Goal: Task Accomplishment & Management: Manage account settings

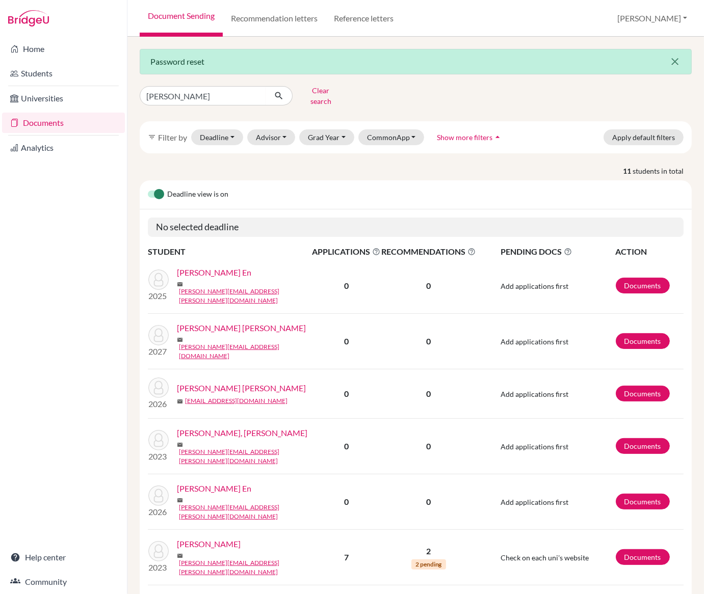
click at [676, 63] on icon "close" at bounding box center [674, 62] width 12 height 12
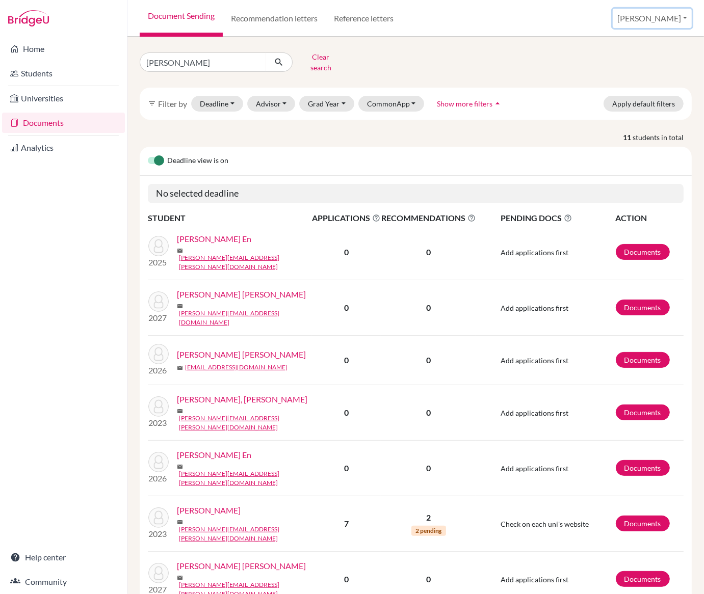
click at [662, 15] on button "[PERSON_NAME]" at bounding box center [651, 18] width 79 height 19
click at [631, 45] on link "Profile" at bounding box center [628, 42] width 80 height 16
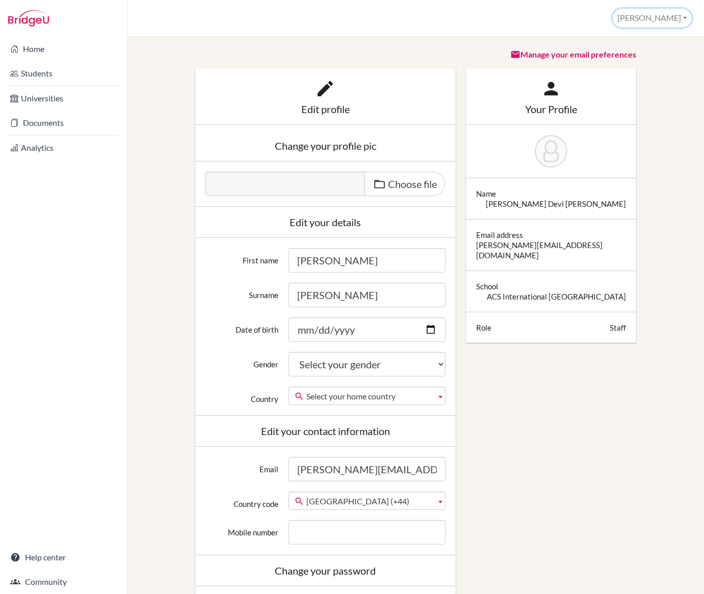
click at [672, 12] on button "[PERSON_NAME]" at bounding box center [651, 18] width 79 height 19
click at [644, 57] on link "School Settings" at bounding box center [650, 57] width 80 height 16
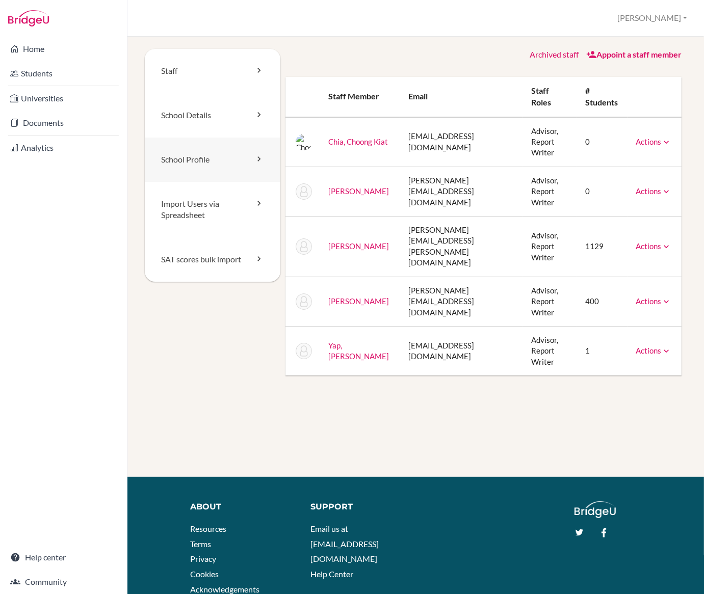
click at [168, 151] on link "School Profile" at bounding box center [213, 160] width 136 height 44
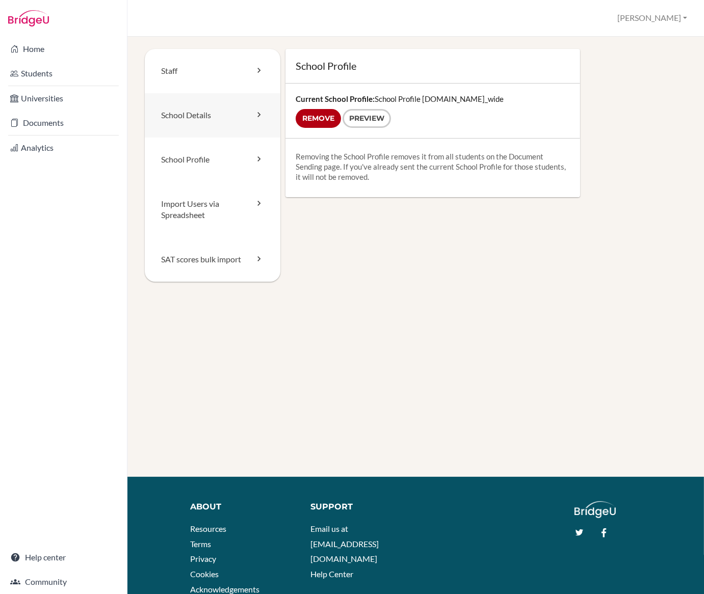
click at [181, 121] on link "School Details" at bounding box center [213, 115] width 136 height 44
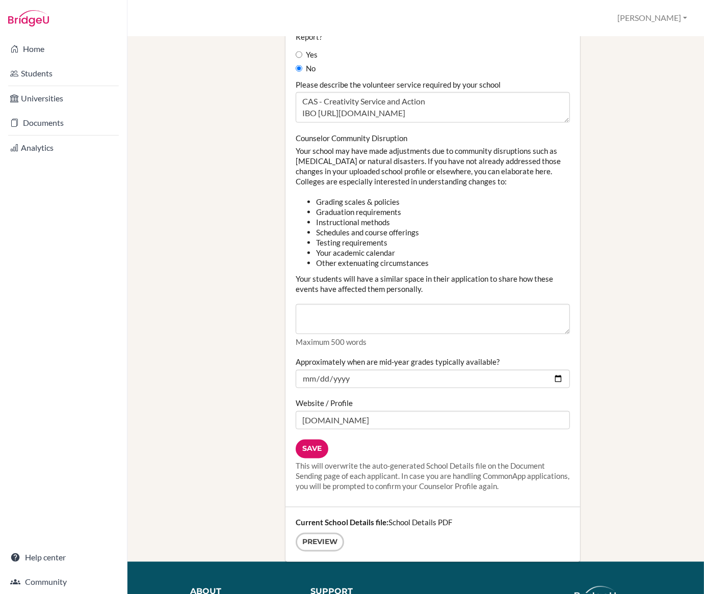
scroll to position [1098, 0]
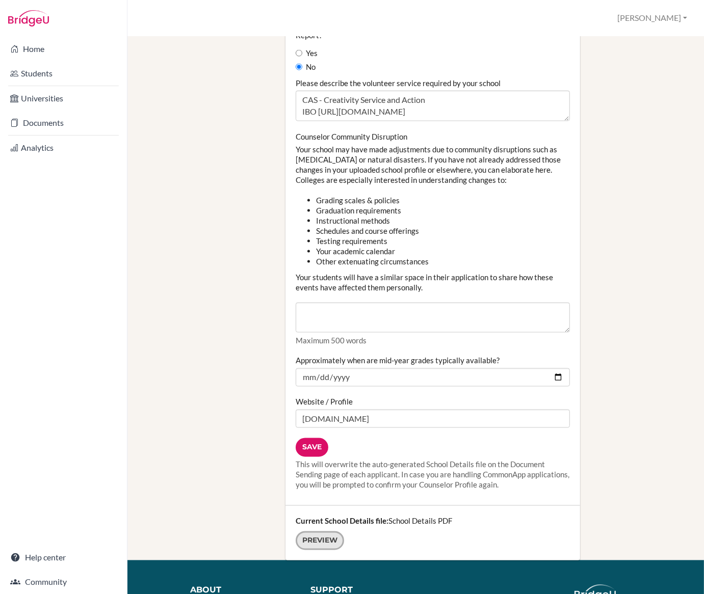
click at [324, 531] on link "Preview" at bounding box center [319, 540] width 48 height 19
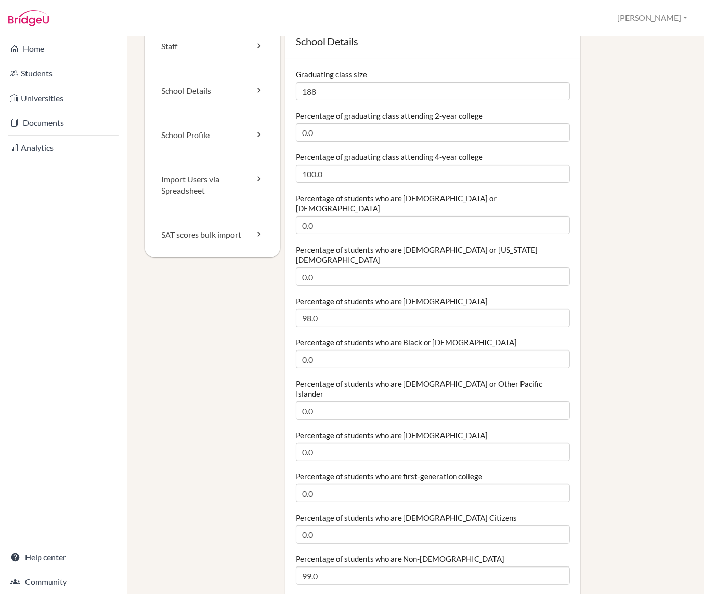
scroll to position [0, 0]
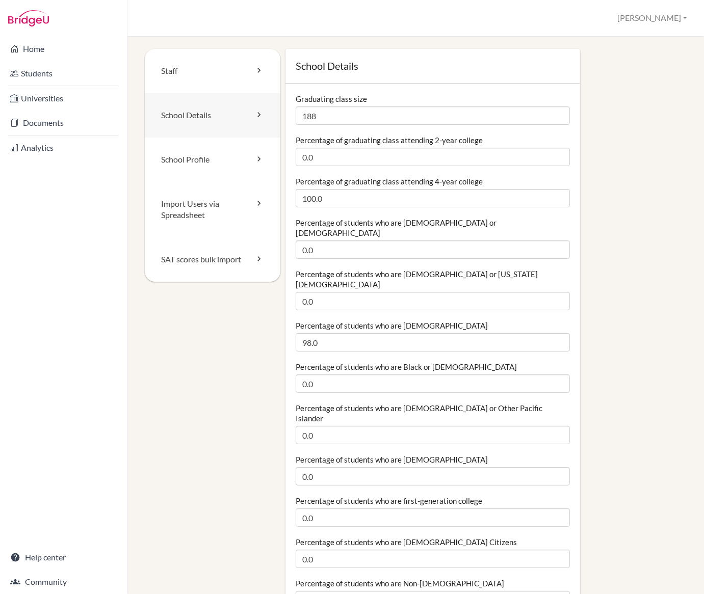
click at [187, 124] on link "School Details" at bounding box center [213, 115] width 136 height 44
click at [675, 17] on button "[PERSON_NAME]" at bounding box center [651, 18] width 79 height 19
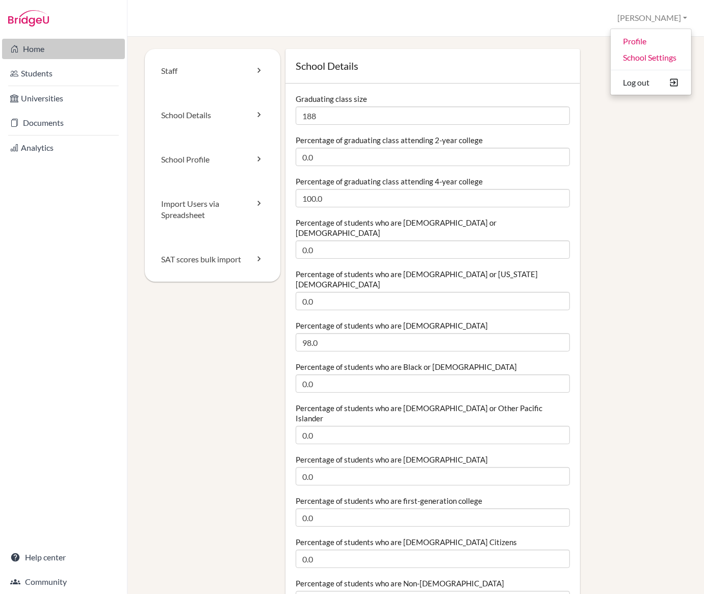
click at [28, 51] on link "Home" at bounding box center [63, 49] width 123 height 20
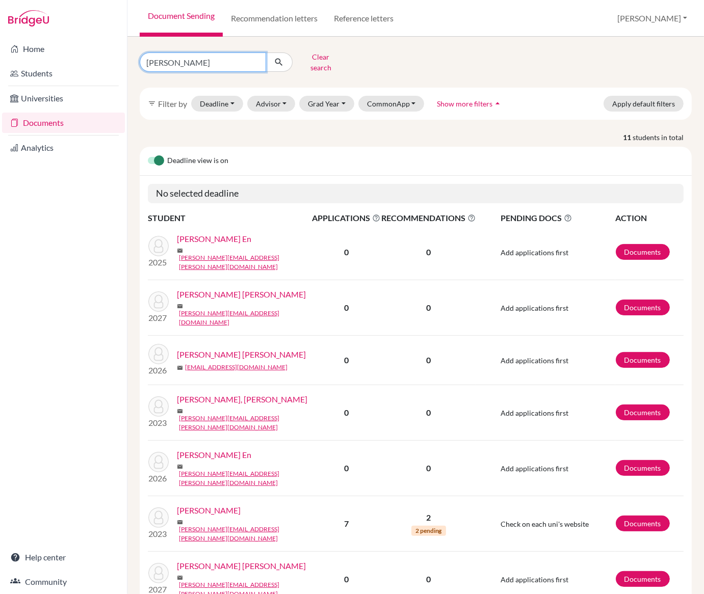
click at [204, 64] on input "ashley" at bounding box center [203, 61] width 126 height 19
click at [261, 59] on input "ashley" at bounding box center [203, 61] width 126 height 19
click at [254, 59] on input "ashley" at bounding box center [203, 61] width 126 height 19
click at [422, 42] on div "Clear search filter_list Filter by Deadline - Select a date range Or double cli…" at bounding box center [415, 315] width 576 height 557
click at [230, 237] on link "Chan, Ashley Jia En" at bounding box center [214, 239] width 74 height 12
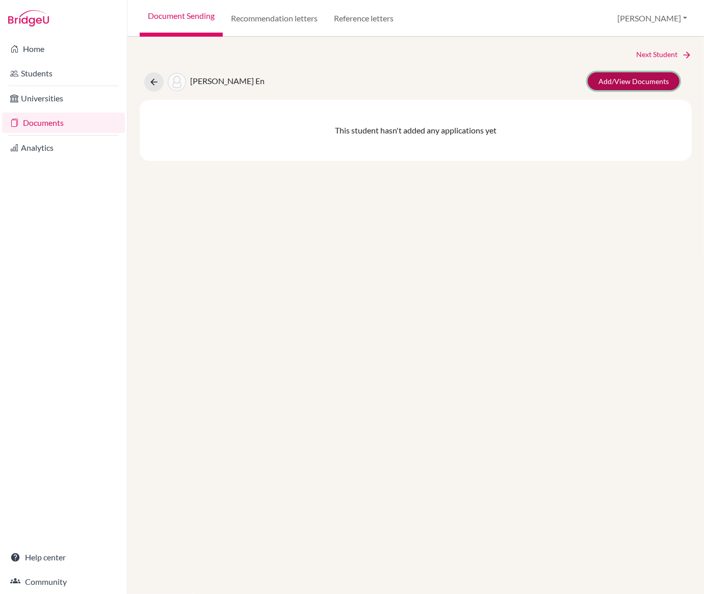
click at [623, 87] on link "Add/View Documents" at bounding box center [633, 81] width 92 height 18
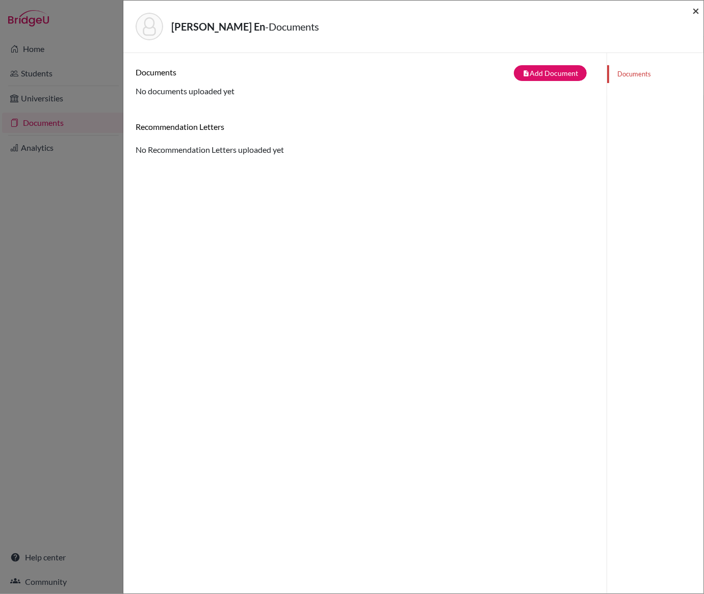
click at [692, 12] on span "×" at bounding box center [695, 10] width 7 height 15
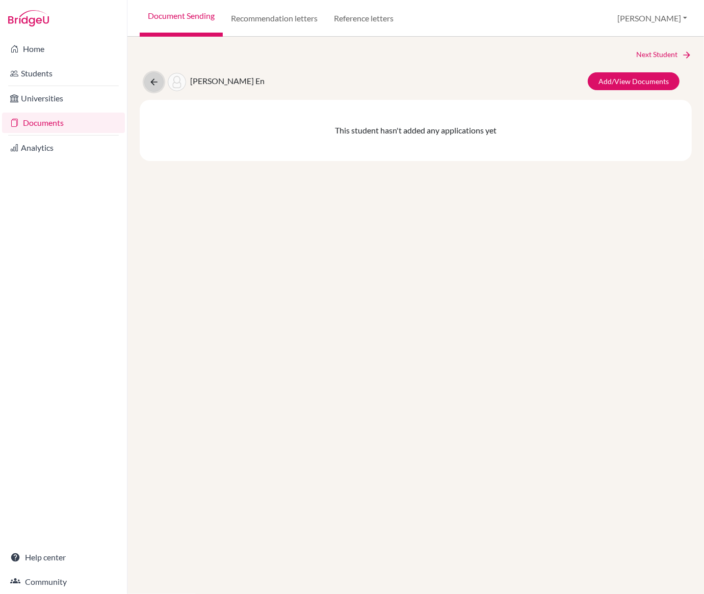
click at [152, 78] on icon at bounding box center [154, 82] width 10 height 10
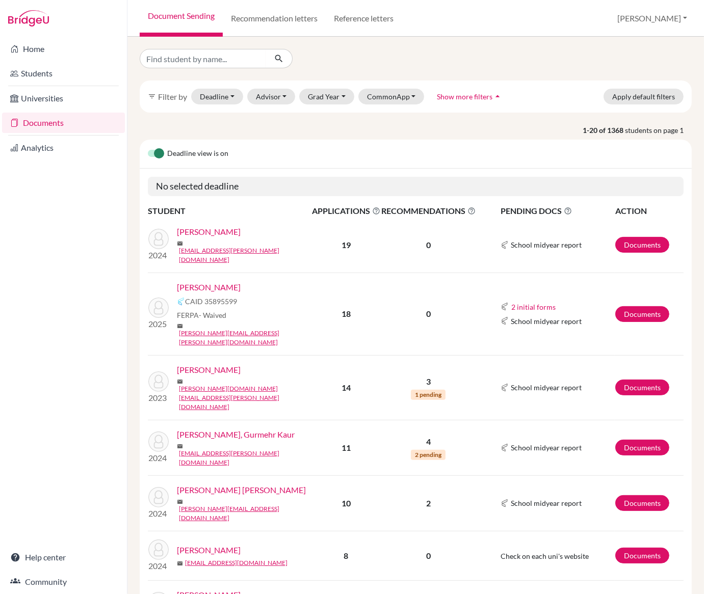
click at [287, 87] on div "filter_list Filter by Deadline - Select a date range Or double click for a sing…" at bounding box center [416, 96] width 552 height 32
click at [239, 53] on input "Find student by name..." at bounding box center [203, 58] width 126 height 19
type input "bono"
click at [275, 60] on icon "submit" at bounding box center [279, 58] width 10 height 10
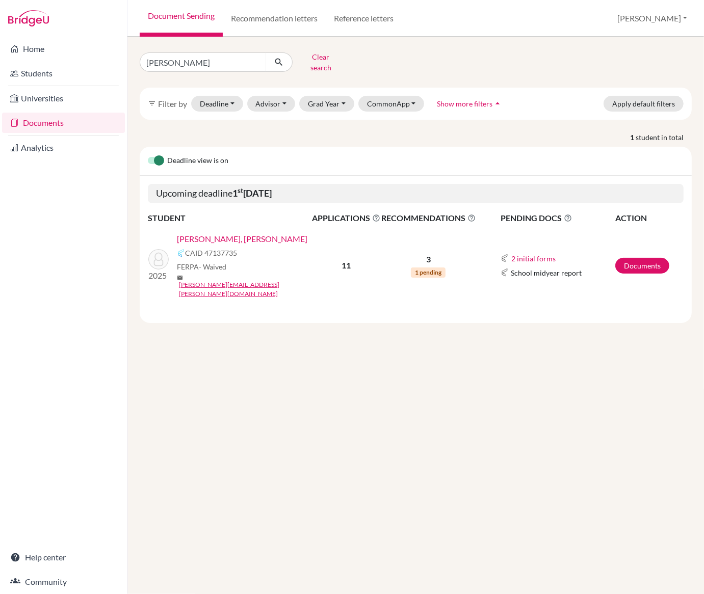
click at [217, 233] on link "Gajdek, Bono Jakub" at bounding box center [242, 239] width 130 height 12
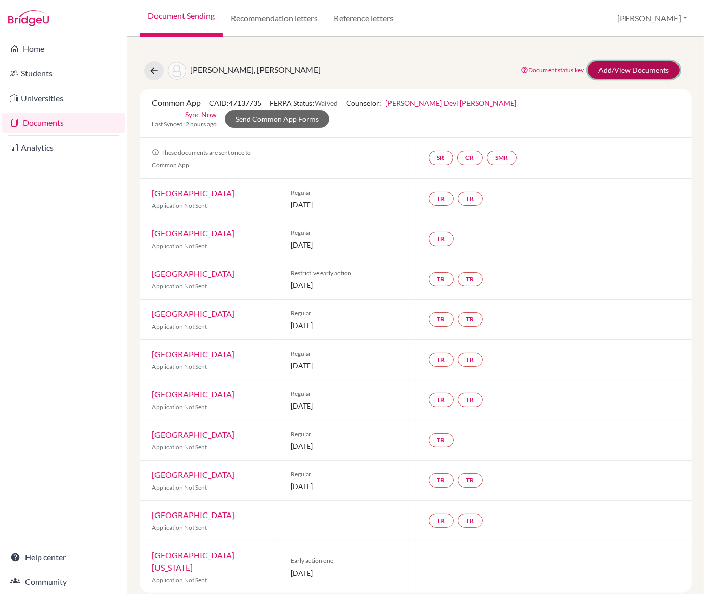
click at [623, 69] on link "Add/View Documents" at bounding box center [633, 70] width 92 height 18
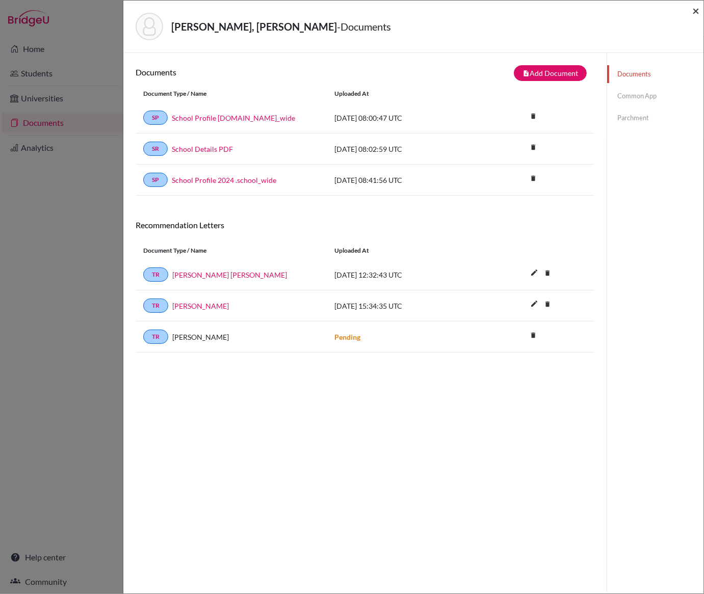
click at [693, 10] on span "×" at bounding box center [695, 10] width 7 height 15
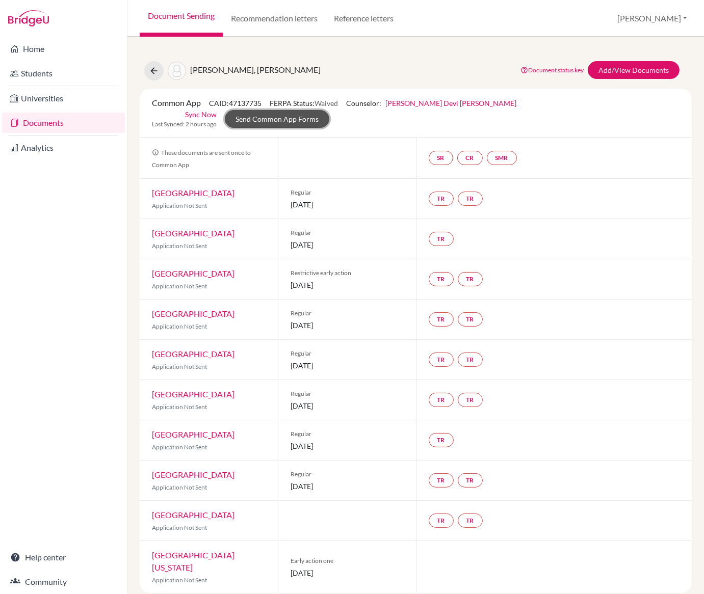
click at [329, 110] on link "Send Common App Forms" at bounding box center [277, 119] width 104 height 18
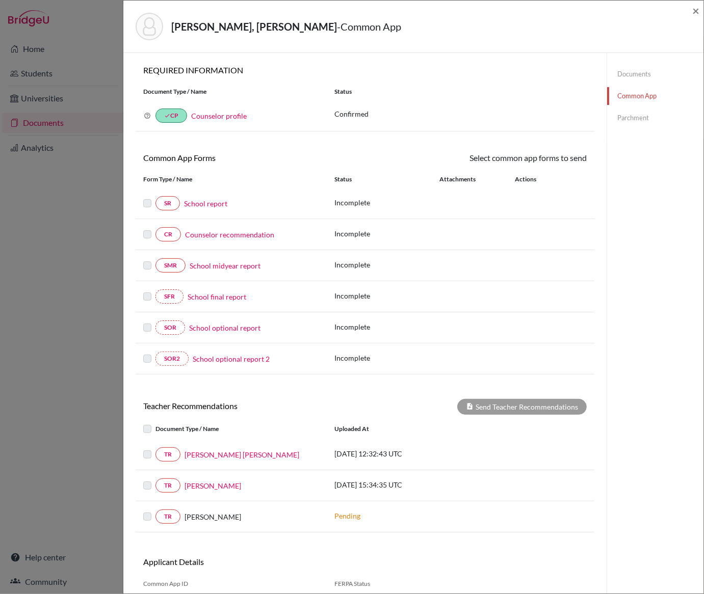
click at [212, 120] on link "Counselor profile" at bounding box center [219, 116] width 56 height 9
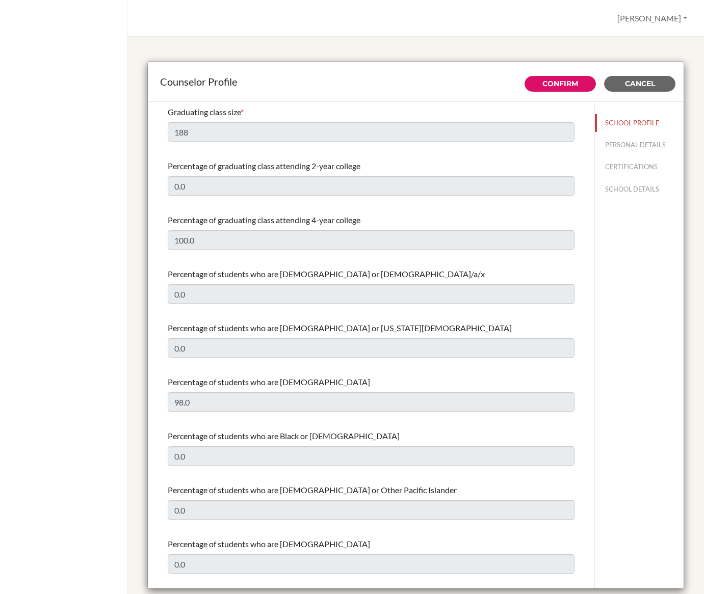
select select "0"
select select "349792"
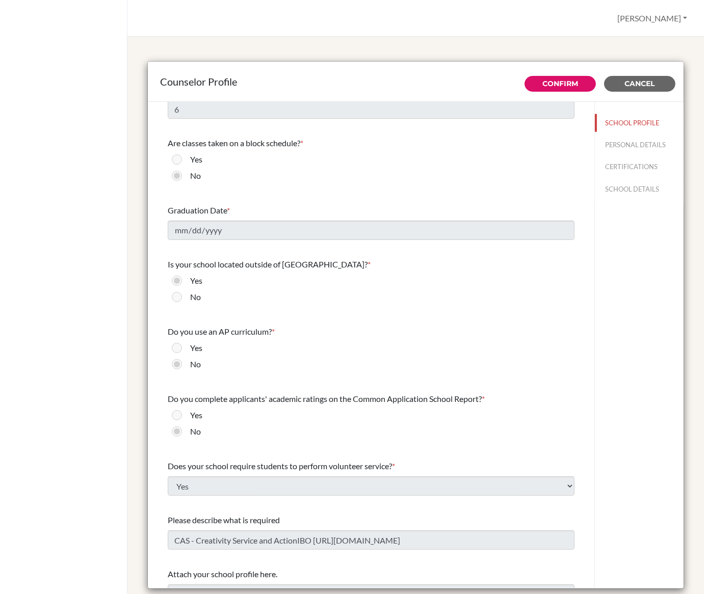
scroll to position [949, 0]
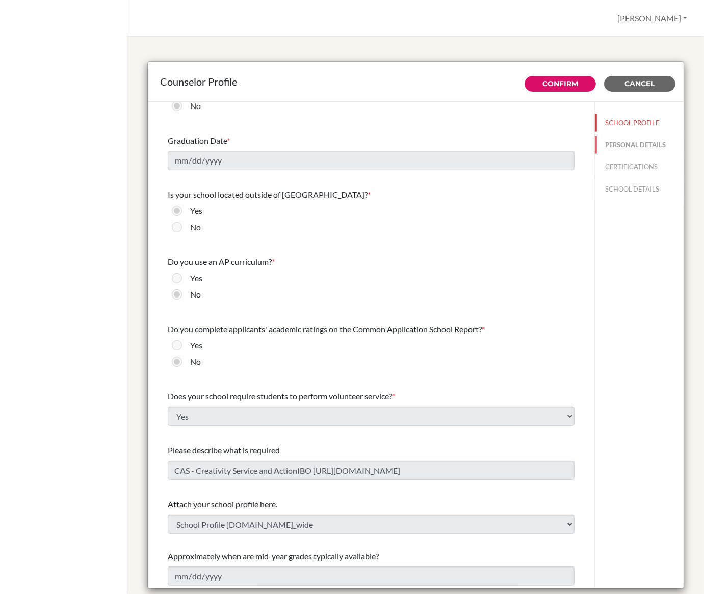
click at [618, 141] on button "PERSONAL DETAILS" at bounding box center [638, 145] width 89 height 18
type input "[PERSON_NAME]"
type input "Head of Higher Education & Careers"
type input "65.647-214-77"
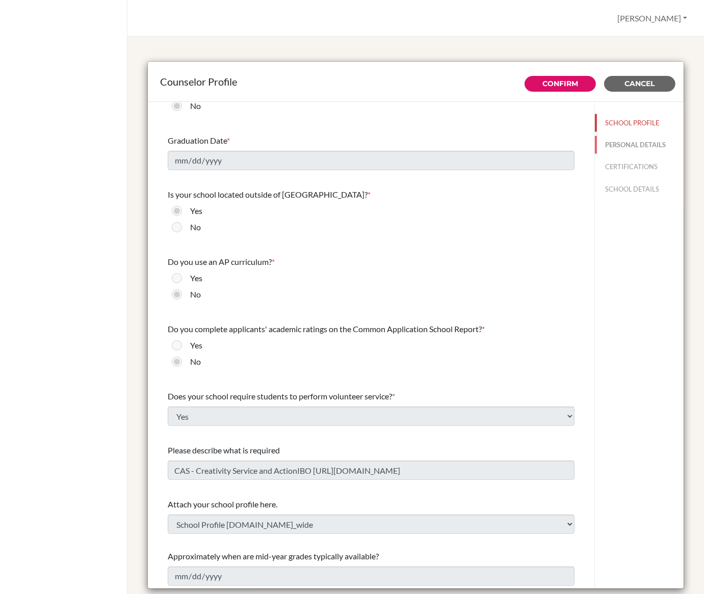
type input "[PERSON_NAME][EMAIL_ADDRESS][DOMAIN_NAME]"
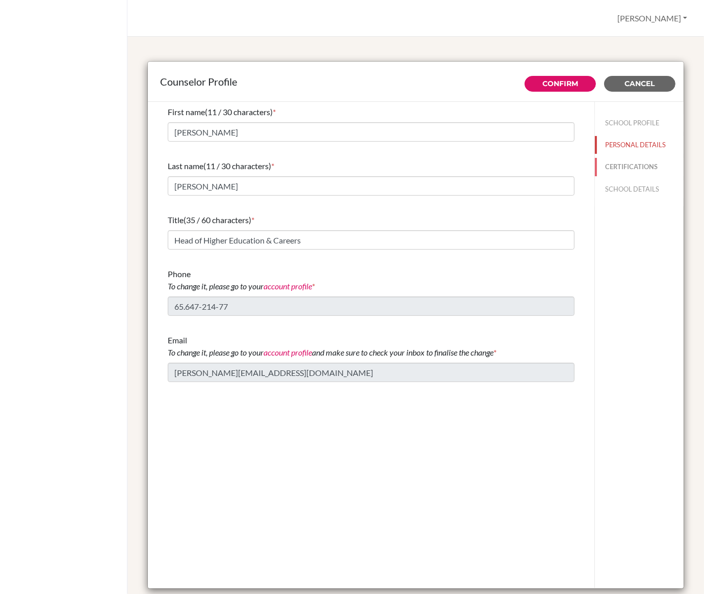
click at [629, 168] on button "CERTIFICATIONS" at bounding box center [638, 167] width 89 height 18
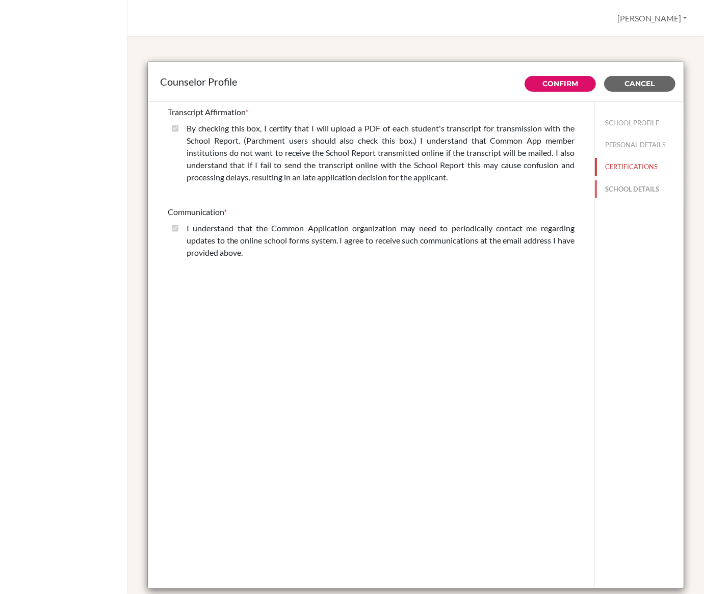
click at [626, 181] on button "SCHOOL DETAILS" at bounding box center [638, 189] width 89 height 18
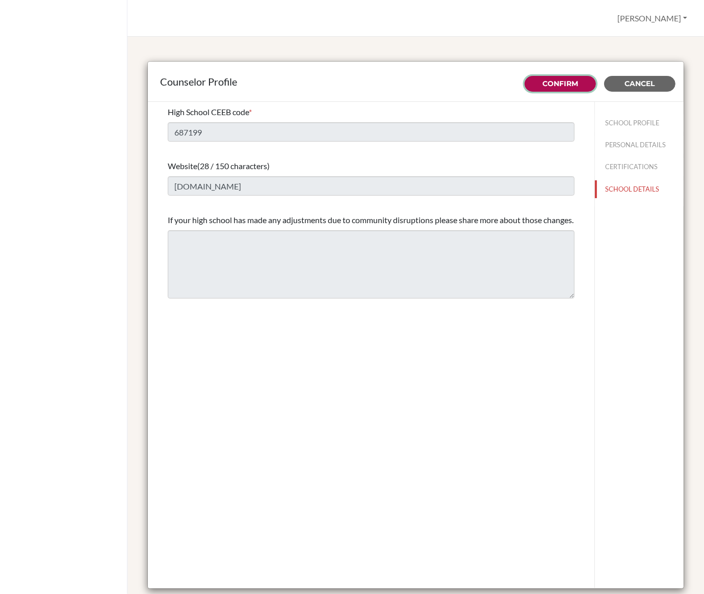
click at [587, 84] on button "Confirm" at bounding box center [559, 84] width 71 height 16
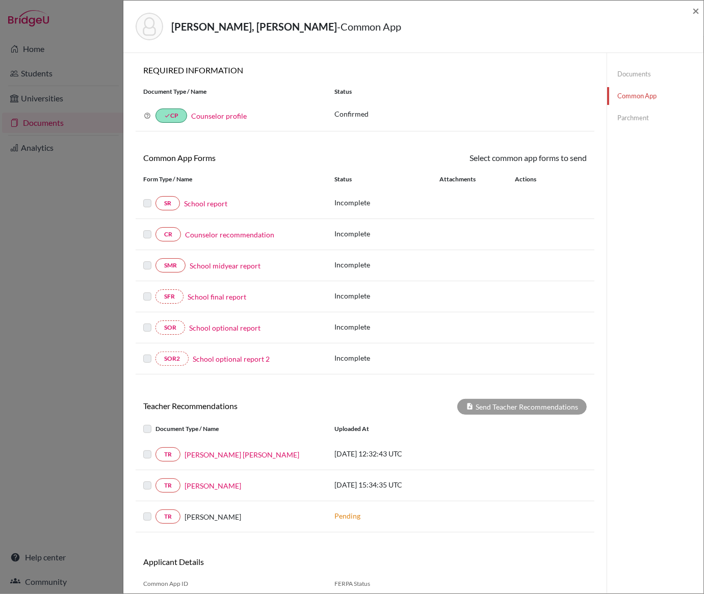
click at [221, 117] on link "Counselor profile" at bounding box center [219, 116] width 56 height 9
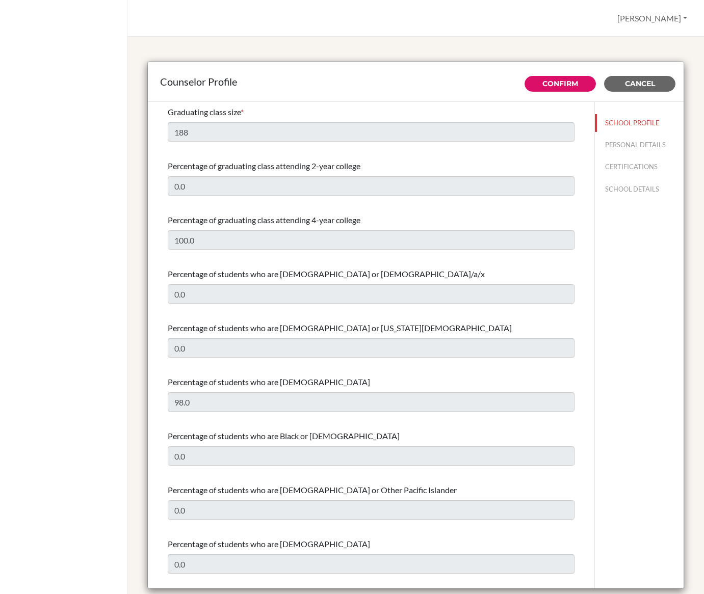
select select "0"
select select "349792"
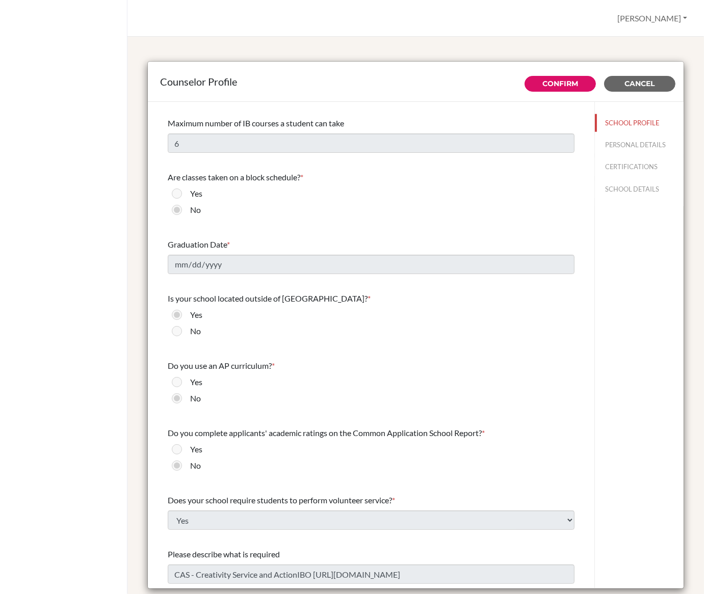
scroll to position [918, 0]
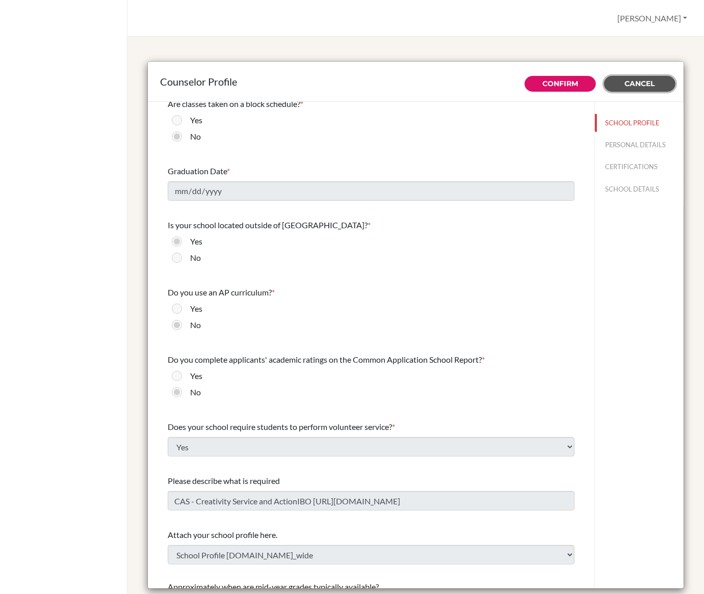
click at [637, 81] on span "Cancel" at bounding box center [640, 83] width 30 height 9
type input "CAS - Creativity Service and ActionIBO https://www.ibo.org/programmes/diploma-p…"
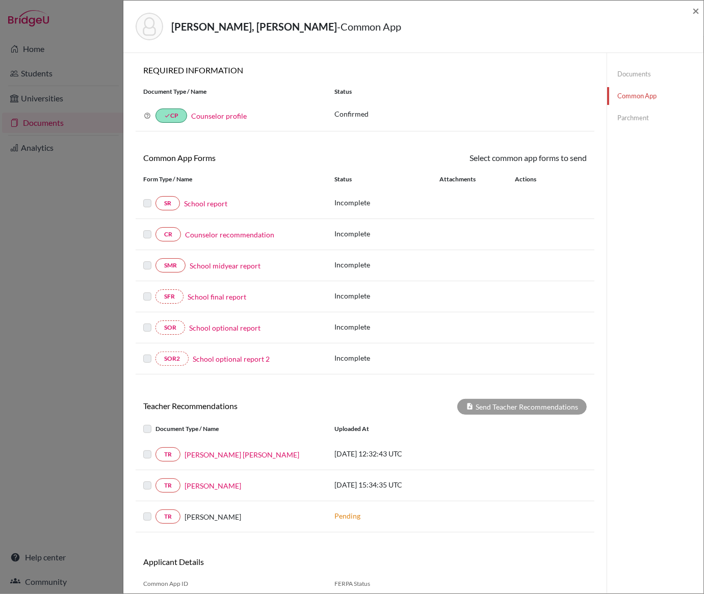
click at [634, 79] on link "Documents" at bounding box center [655, 74] width 96 height 18
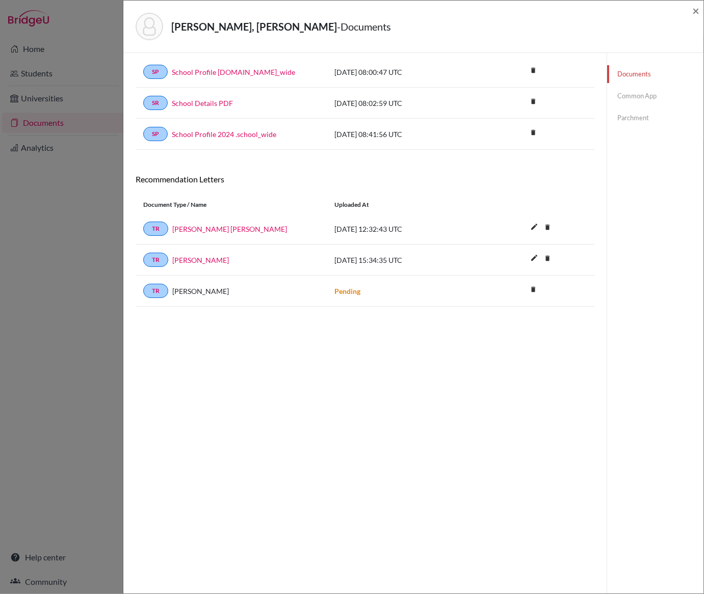
scroll to position [54, 0]
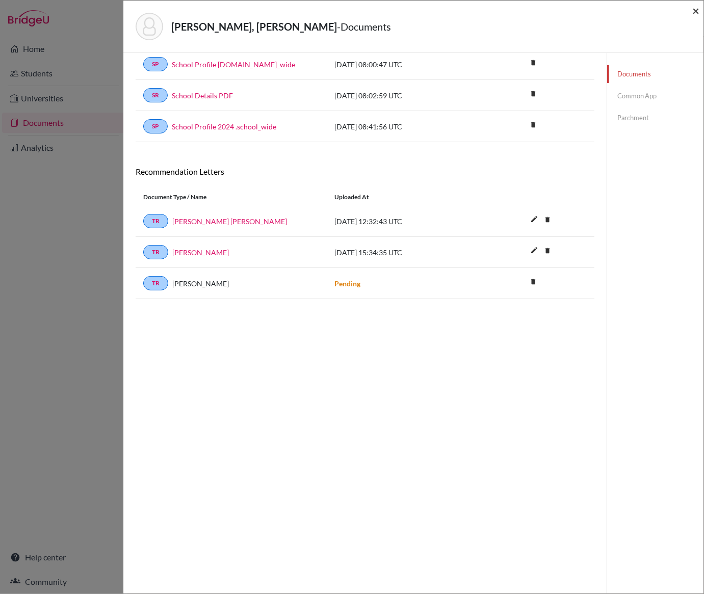
click at [696, 12] on span "×" at bounding box center [695, 10] width 7 height 15
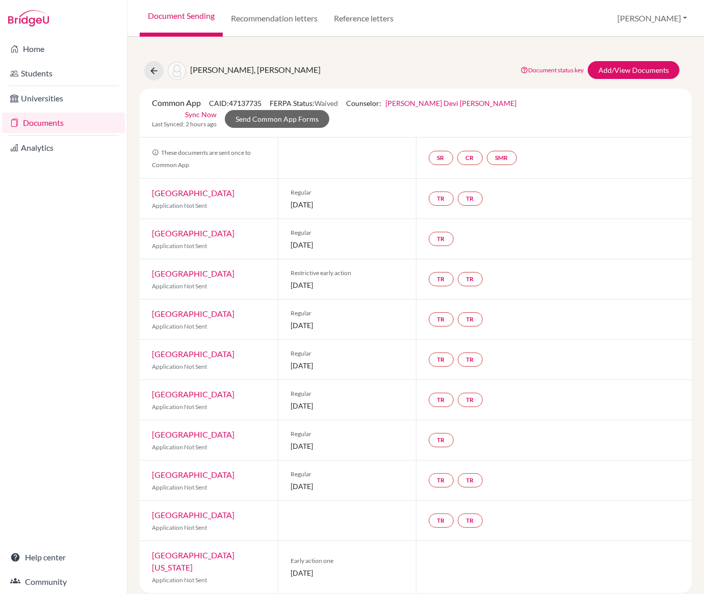
click at [169, 22] on link "Document Sending" at bounding box center [181, 18] width 83 height 37
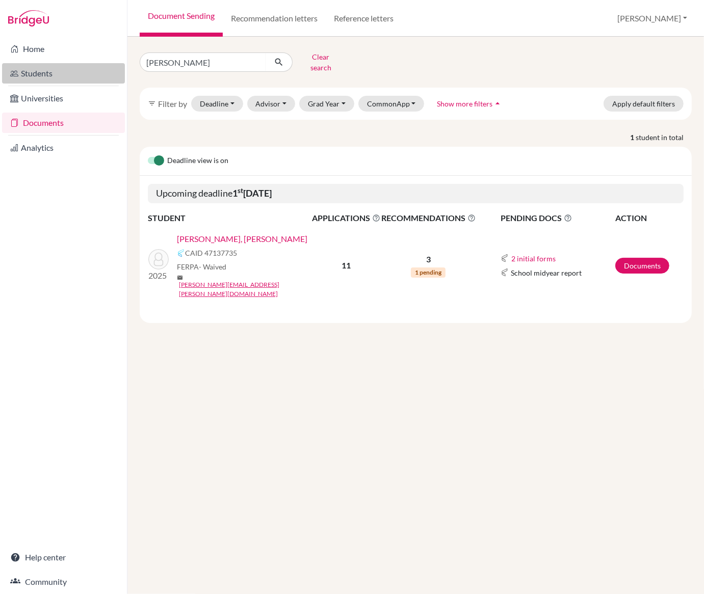
click at [49, 72] on link "Students" at bounding box center [63, 73] width 123 height 20
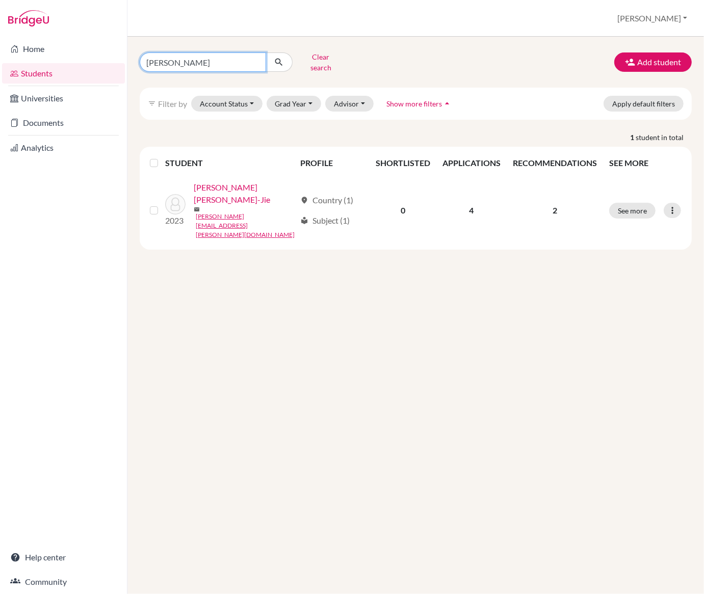
click at [260, 65] on input "[PERSON_NAME]" at bounding box center [203, 61] width 126 height 19
click at [258, 60] on input "[PERSON_NAME]" at bounding box center [203, 61] width 126 height 19
click at [257, 58] on input "robert james" at bounding box center [203, 61] width 126 height 19
click at [40, 71] on link "Students" at bounding box center [63, 73] width 123 height 20
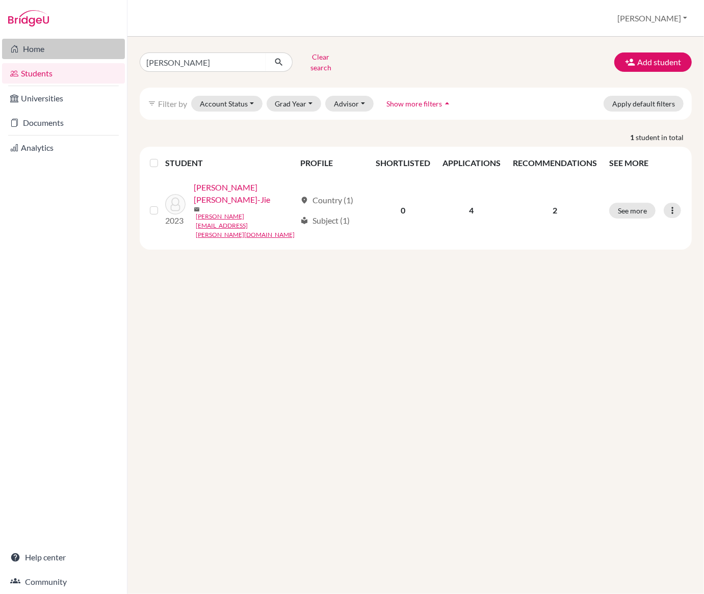
click at [37, 51] on link "Home" at bounding box center [63, 49] width 123 height 20
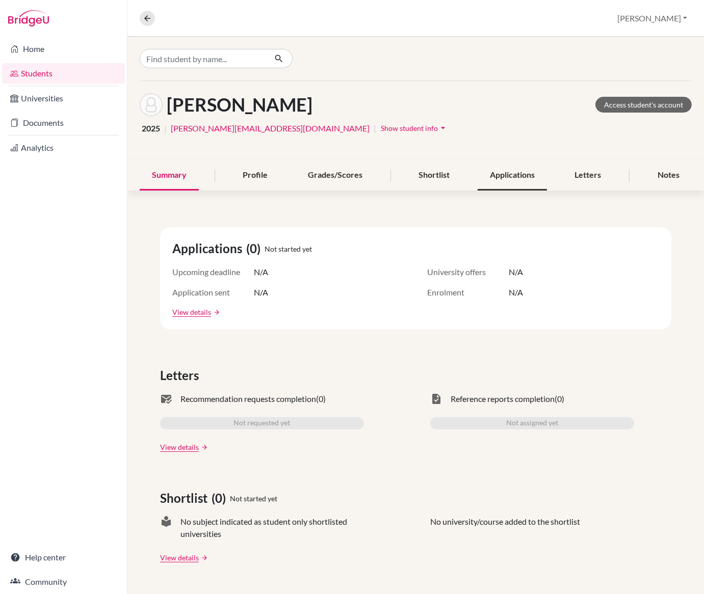
click at [511, 172] on div "Applications" at bounding box center [511, 175] width 69 height 30
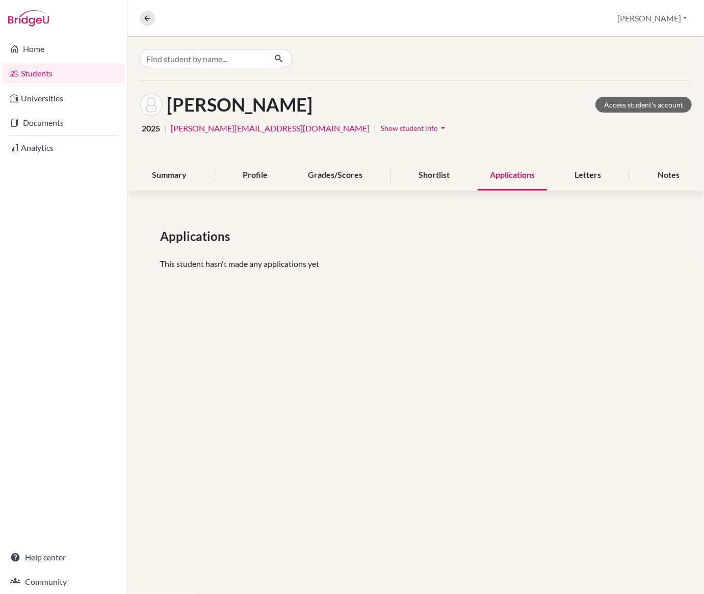
click at [462, 172] on div "Summary Profile Grades/Scores Shortlist Applications Letters Notes" at bounding box center [416, 175] width 552 height 30
click at [437, 174] on div "Shortlist" at bounding box center [434, 175] width 56 height 30
click at [440, 174] on div "Shortlist" at bounding box center [434, 175] width 56 height 30
click at [503, 176] on div "Applications" at bounding box center [511, 175] width 69 height 30
click at [433, 183] on div "Shortlist" at bounding box center [434, 175] width 56 height 30
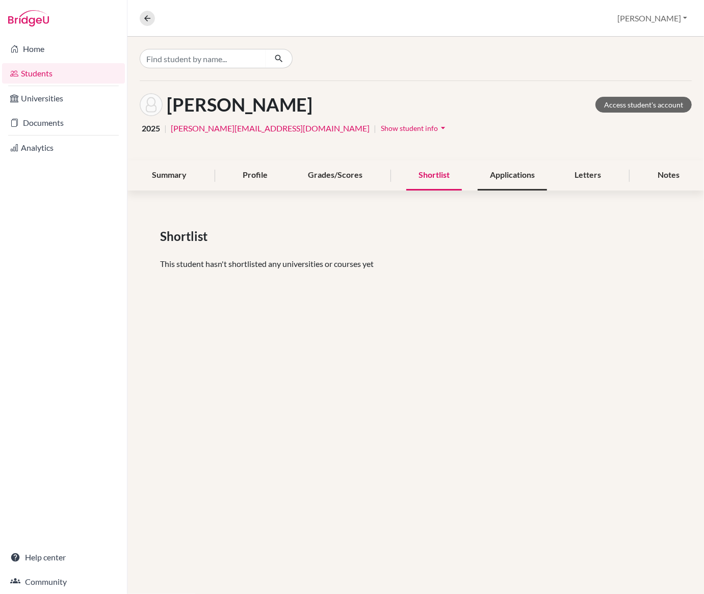
click at [501, 182] on div "Applications" at bounding box center [511, 175] width 69 height 30
click at [146, 16] on icon at bounding box center [147, 18] width 9 height 9
click at [49, 75] on link "Students" at bounding box center [63, 73] width 123 height 20
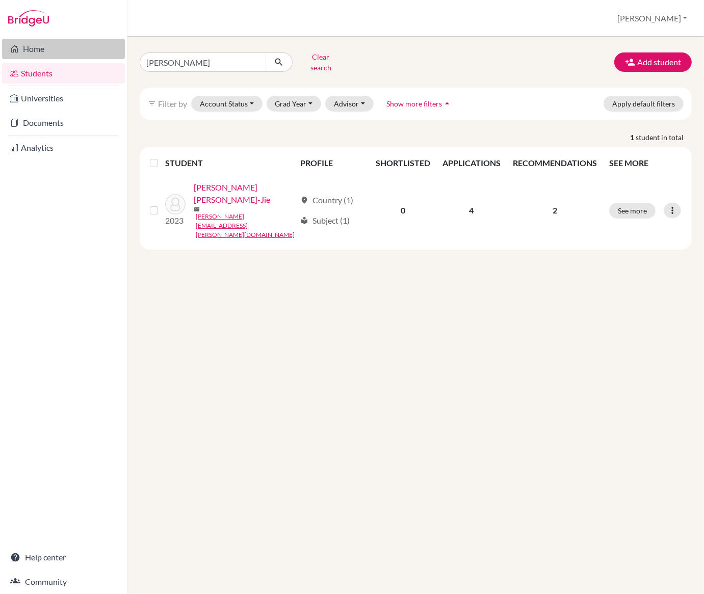
click at [48, 52] on link "Home" at bounding box center [63, 49] width 123 height 20
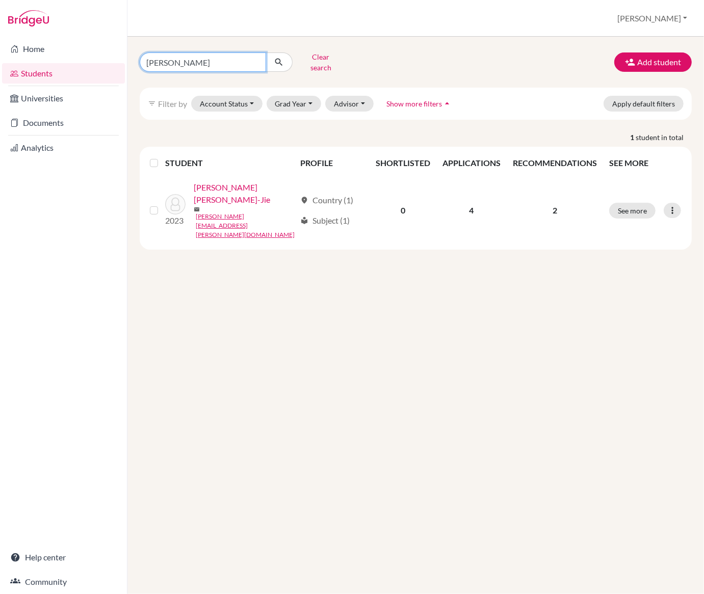
click at [238, 65] on input "[PERSON_NAME]" at bounding box center [203, 61] width 126 height 19
click at [260, 64] on input "[PERSON_NAME]" at bounding box center [203, 61] width 126 height 19
click at [256, 59] on input "[PERSON_NAME]" at bounding box center [203, 61] width 126 height 19
click at [494, 42] on div "Clear search Add student filter_list Filter by Account Status Active accounts A…" at bounding box center [415, 315] width 576 height 557
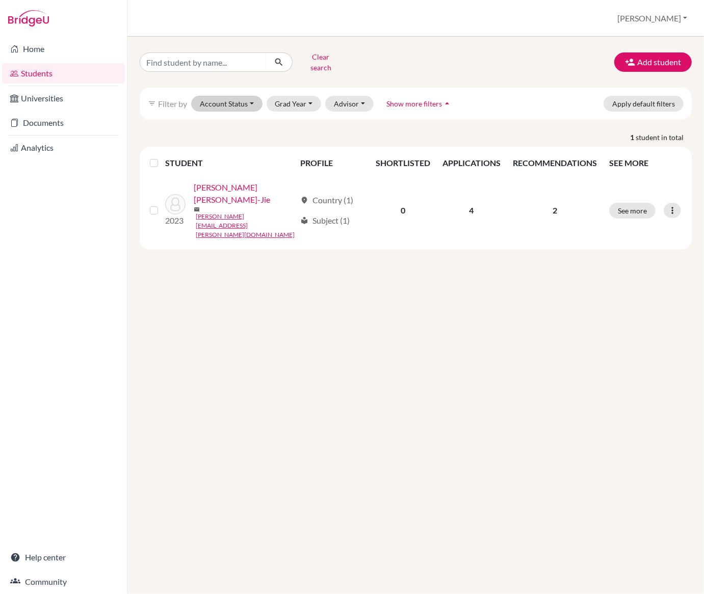
click at [214, 98] on button "Account Status" at bounding box center [226, 104] width 71 height 16
click at [236, 119] on span "Active accounts" at bounding box center [232, 125] width 56 height 12
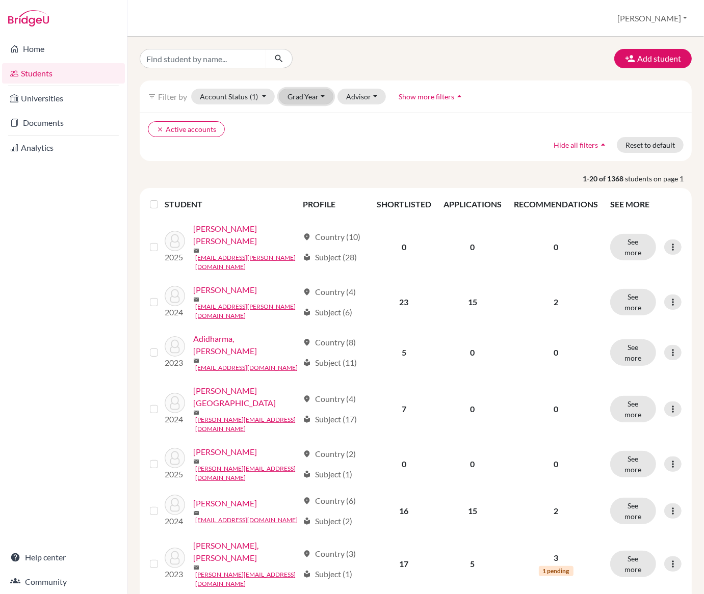
click at [297, 102] on button "Grad Year" at bounding box center [306, 97] width 55 height 16
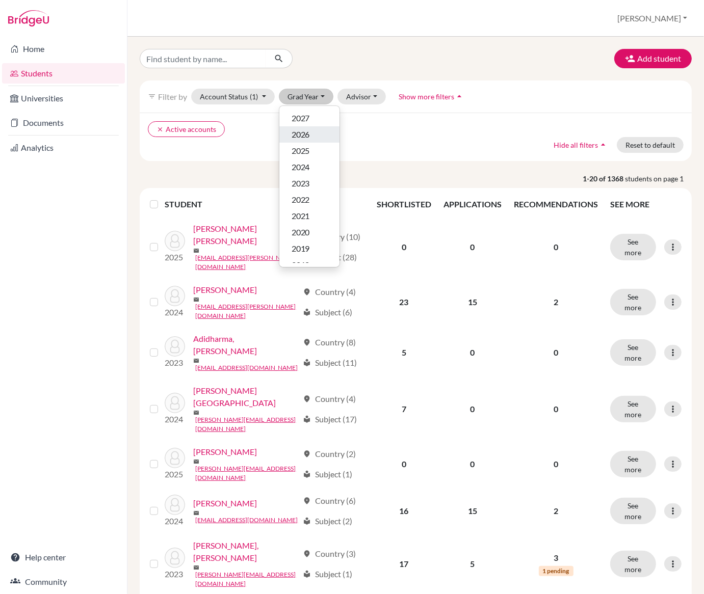
click at [298, 137] on span "2026" at bounding box center [300, 134] width 18 height 12
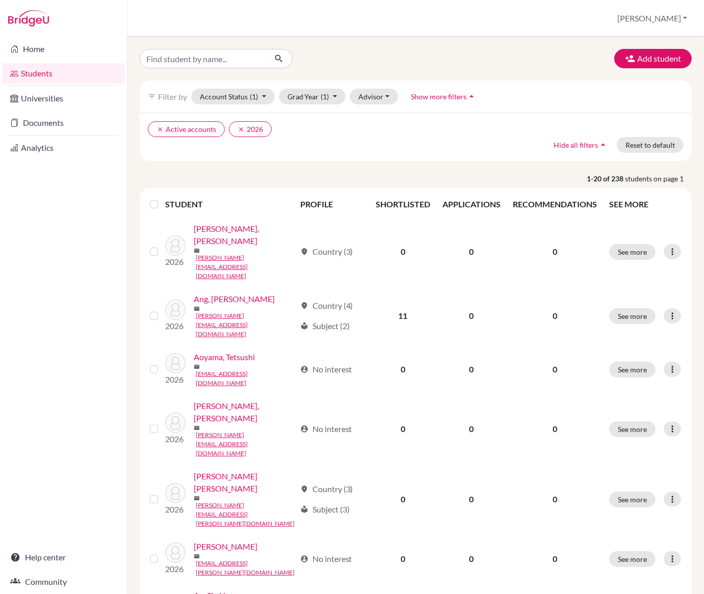
click at [162, 198] on label at bounding box center [162, 198] width 0 height 0
click at [0, 0] on input "checkbox" at bounding box center [0, 0] width 0 height 0
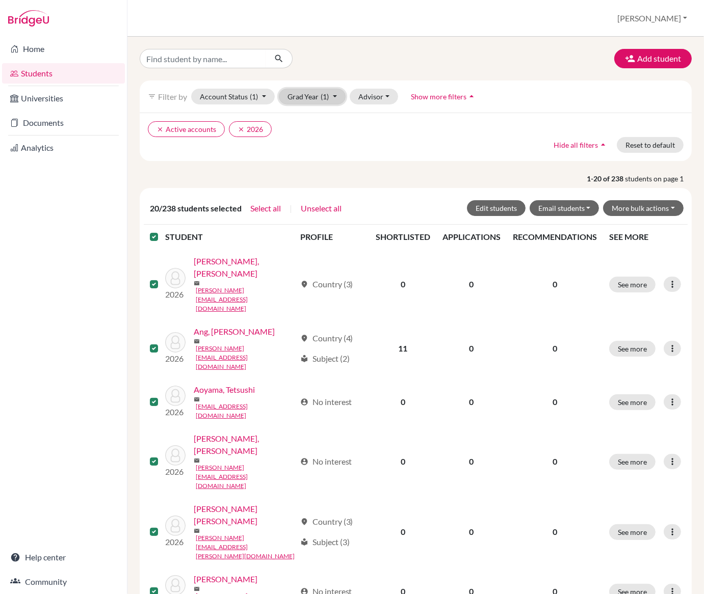
click at [290, 103] on button "Grad Year (1)" at bounding box center [312, 97] width 67 height 16
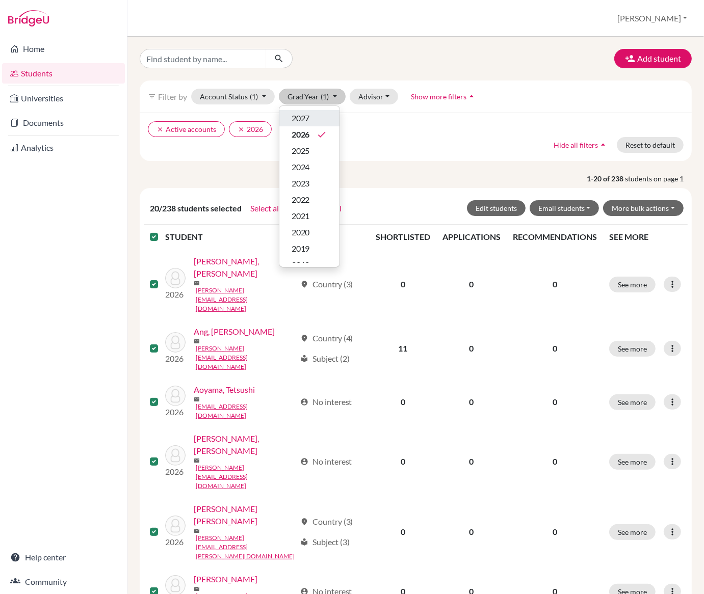
click at [309, 118] on span "2027" at bounding box center [300, 118] width 18 height 12
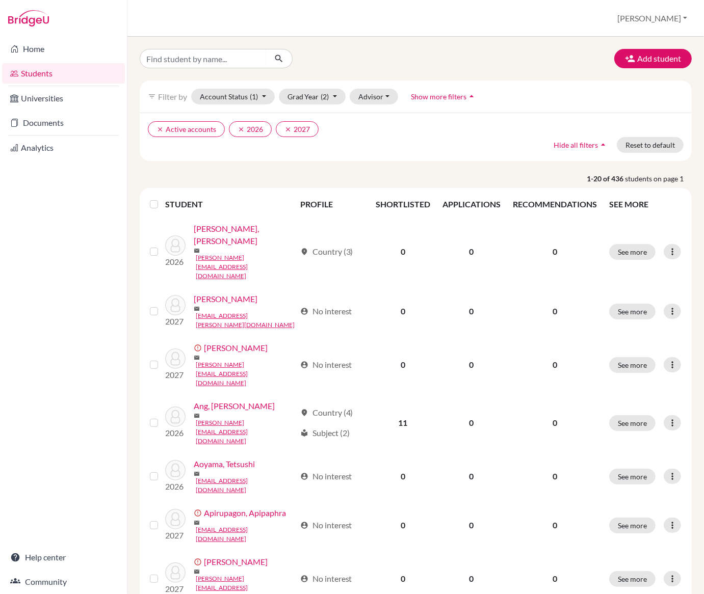
click at [162, 198] on label at bounding box center [162, 198] width 0 height 0
click at [0, 0] on input "checkbox" at bounding box center [0, 0] width 0 height 0
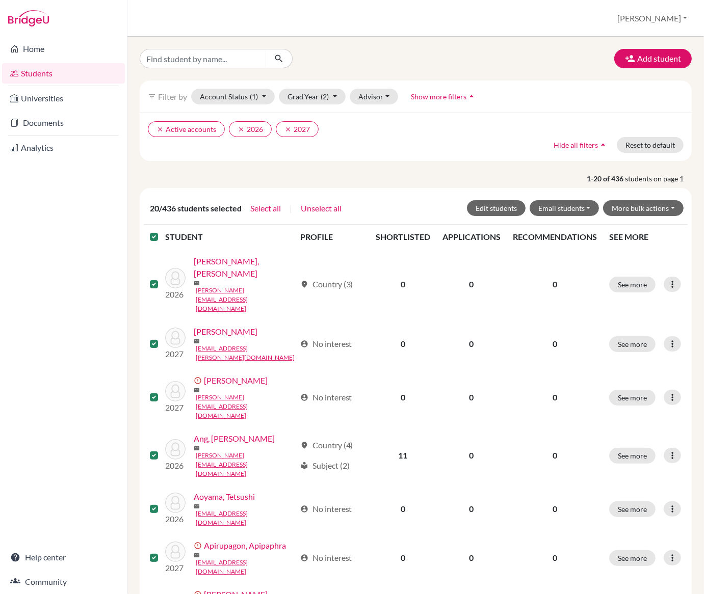
click at [634, 114] on div "clear Active accounts clear 2026 clear 2027 Hide all filters arrow_drop_up Rese…" at bounding box center [416, 137] width 552 height 48
click at [31, 52] on link "Home" at bounding box center [63, 49] width 123 height 20
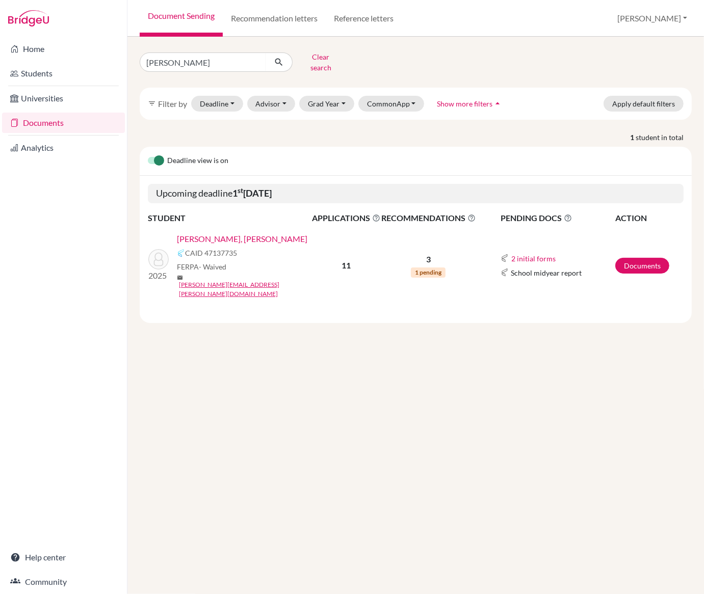
click at [191, 233] on link "[PERSON_NAME], [PERSON_NAME]" at bounding box center [242, 239] width 130 height 12
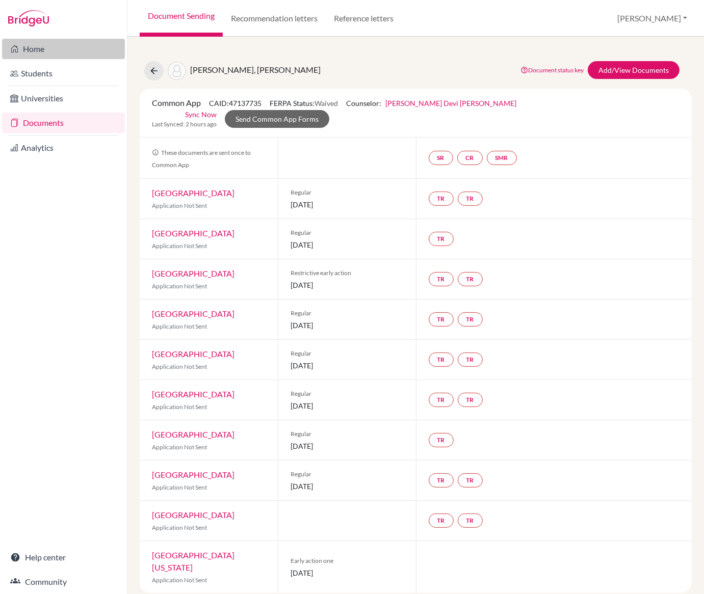
click at [42, 50] on link "Home" at bounding box center [63, 49] width 123 height 20
